Goal: Obtain resource: Download file/media

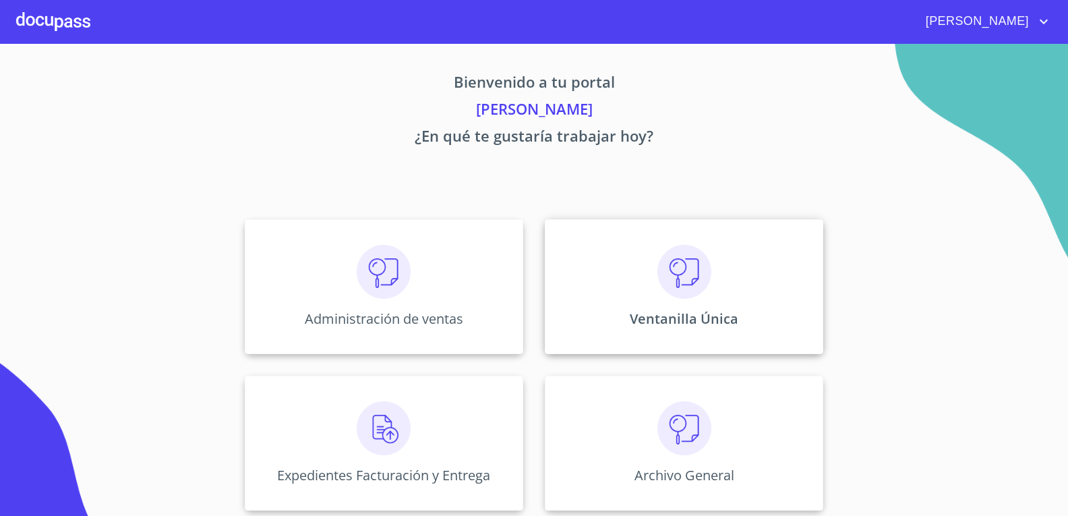
click at [692, 266] on img at bounding box center [684, 272] width 54 height 54
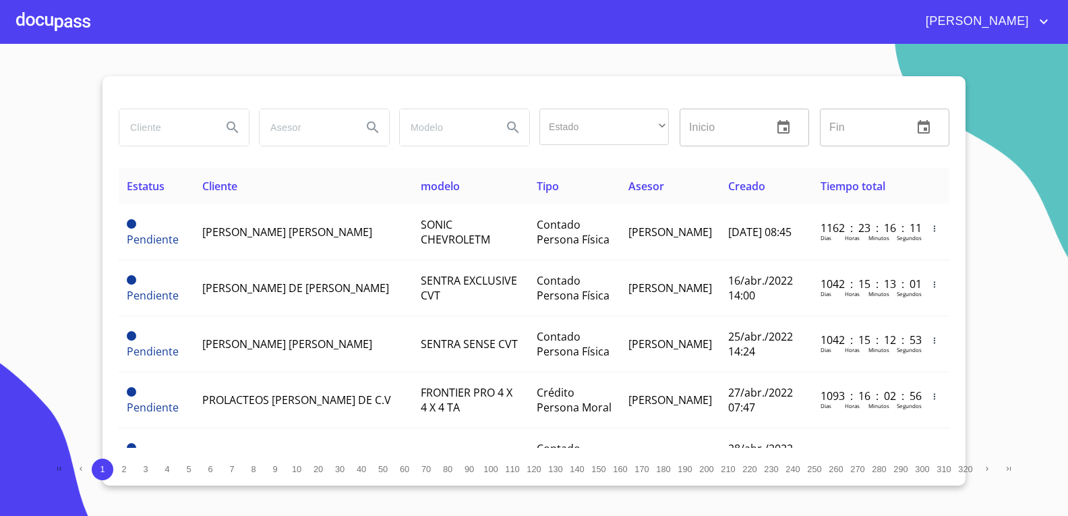
click at [164, 122] on input "search" at bounding box center [165, 127] width 92 height 36
type input "[PERSON_NAME]"
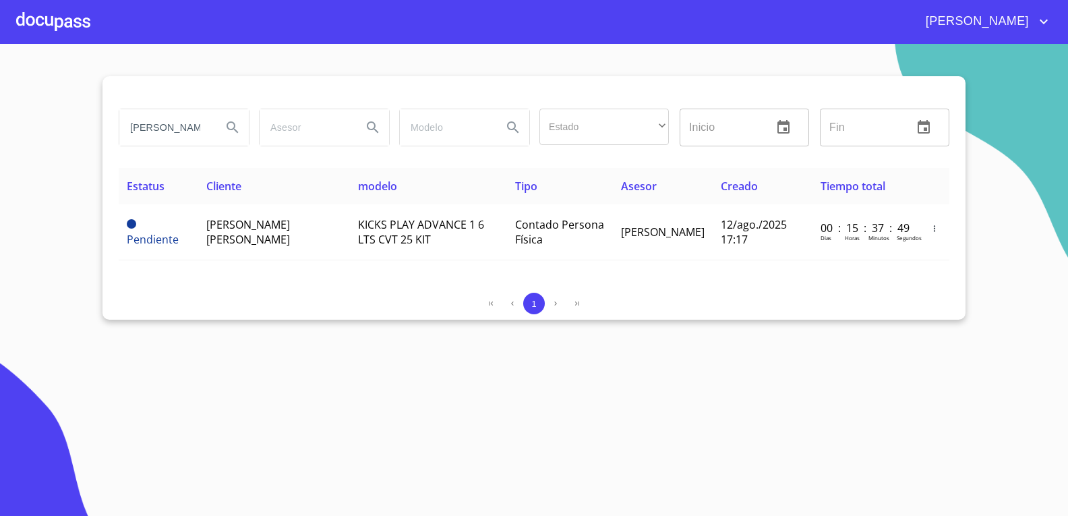
click at [301, 196] on th "Cliente" at bounding box center [274, 186] width 152 height 36
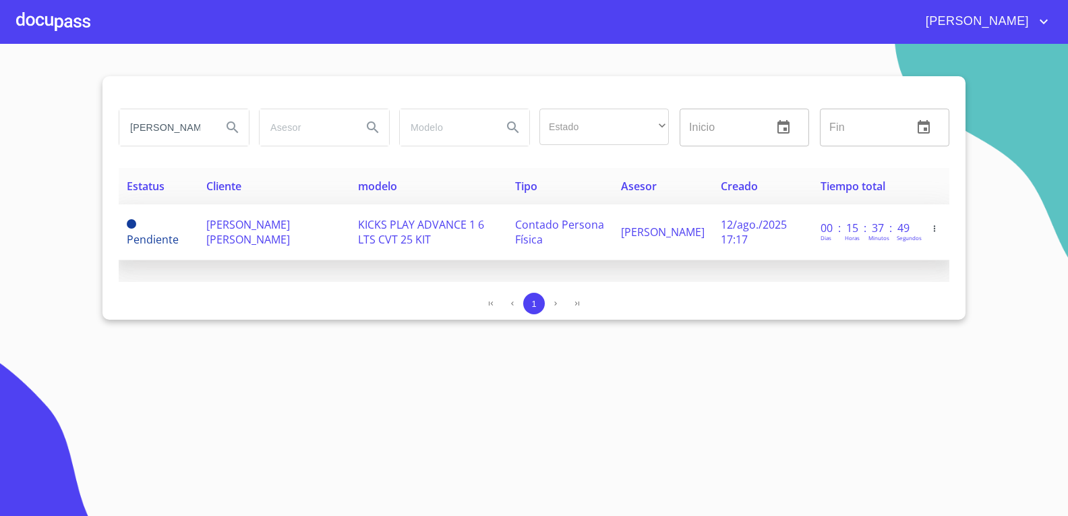
click at [290, 223] on span "[PERSON_NAME] [PERSON_NAME]" at bounding box center [248, 232] width 84 height 30
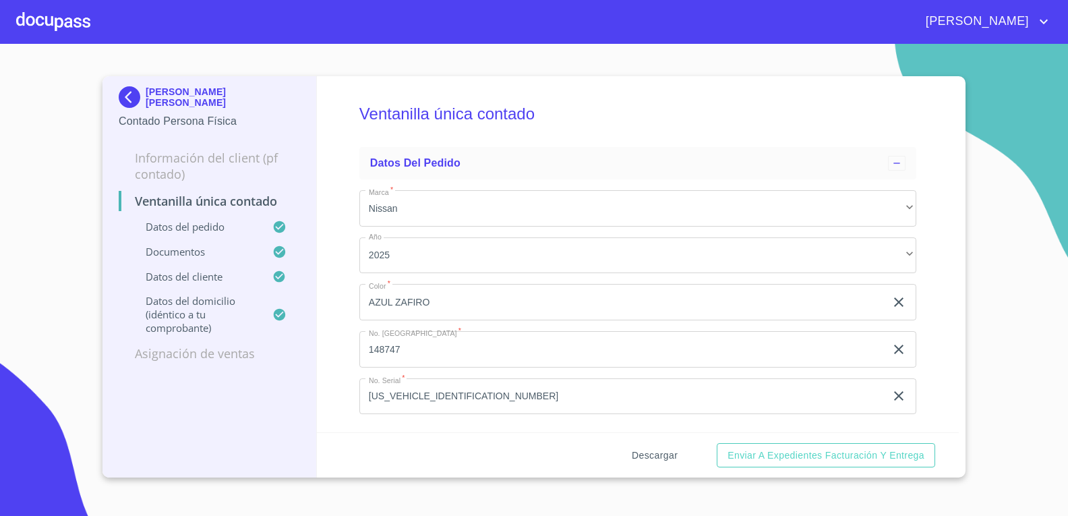
click at [652, 456] on span "Descargar" at bounding box center [655, 455] width 46 height 17
